Goal: Find specific page/section: Find specific page/section

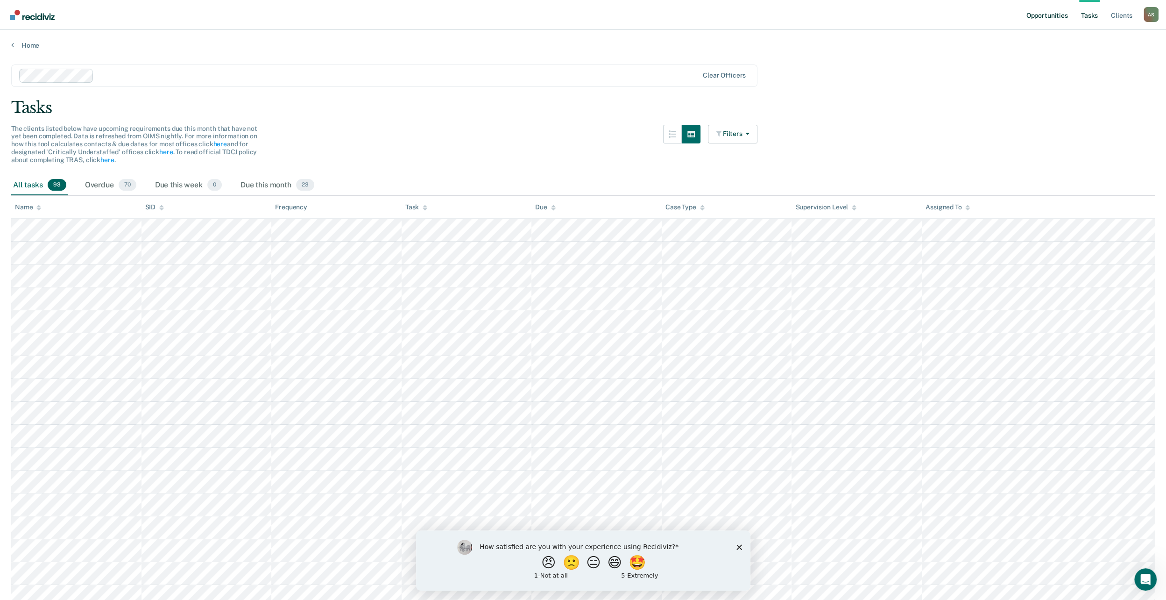
click at [1031, 16] on link "Opportunities" at bounding box center [1046, 15] width 45 height 30
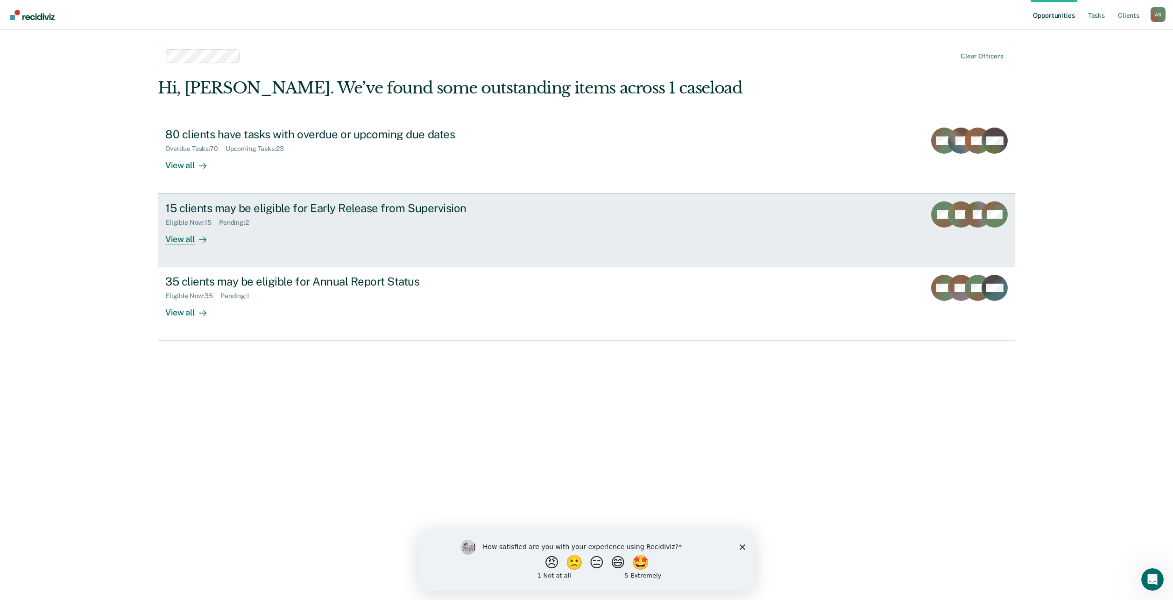
click at [378, 219] on div "Eligible Now : 15 Pending : 2" at bounding box center [329, 221] width 328 height 12
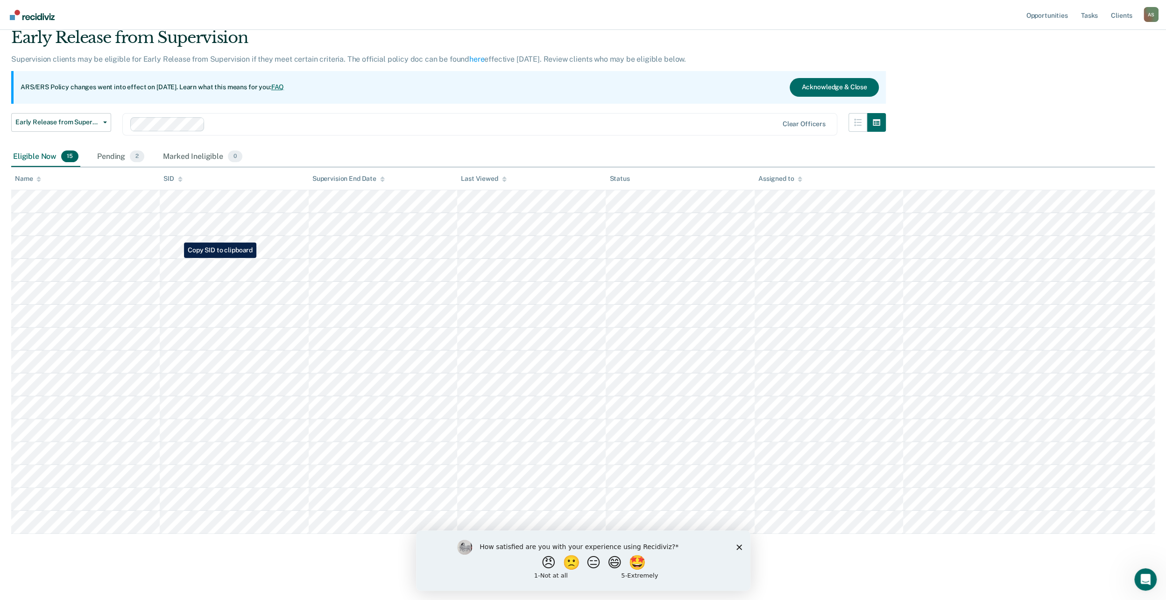
scroll to position [37, 0]
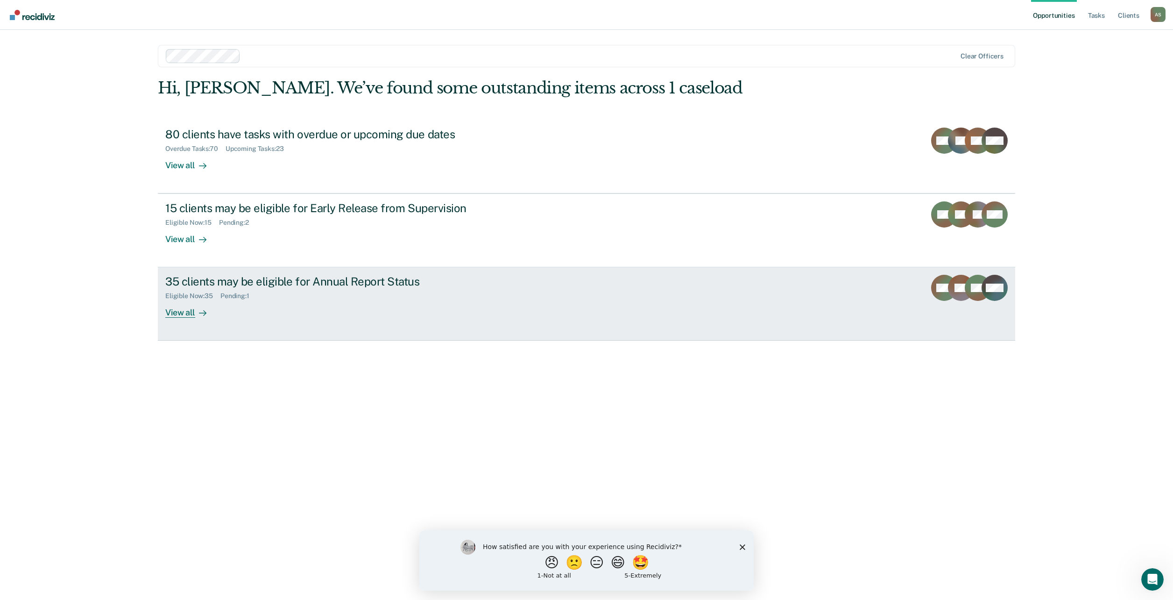
click at [342, 287] on div "35 clients may be eligible for Annual Report Status" at bounding box center [329, 282] width 328 height 14
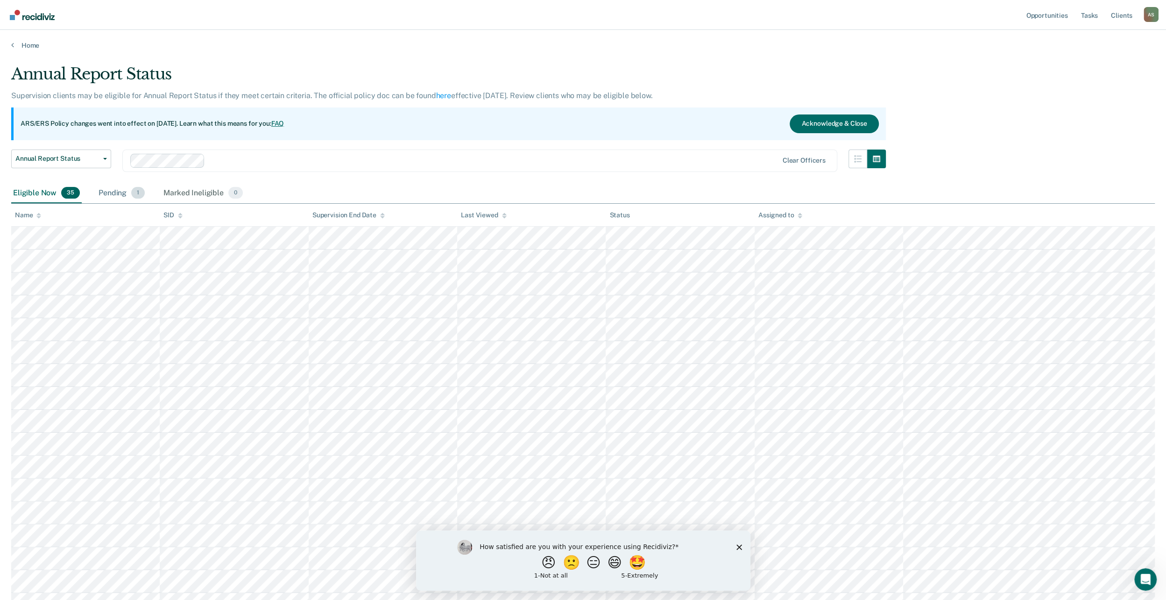
click at [119, 196] on div "Pending 1" at bounding box center [122, 193] width 50 height 21
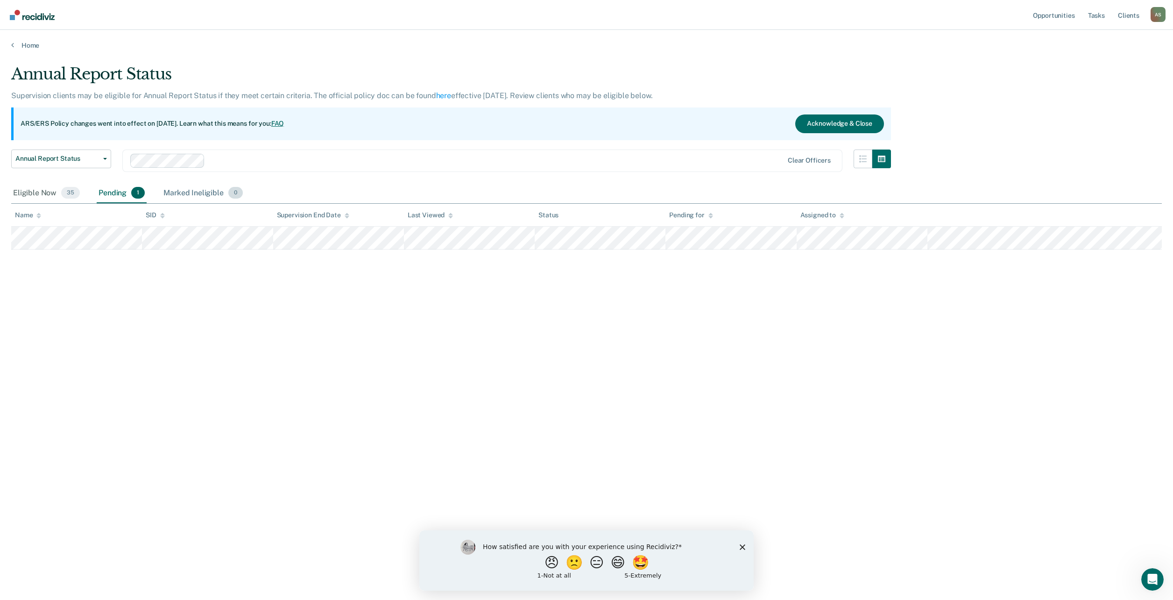
click at [176, 192] on div "Marked Ineligible 0" at bounding box center [203, 193] width 83 height 21
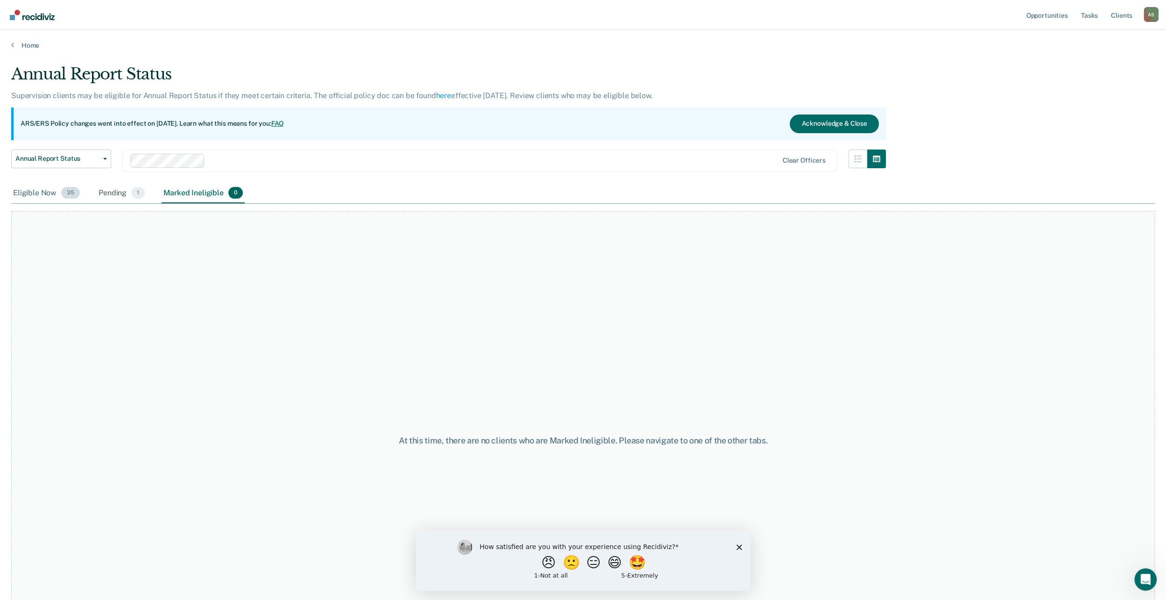
click at [38, 191] on div "Eligible Now 35" at bounding box center [46, 193] width 71 height 21
